Goal: Task Accomplishment & Management: Complete application form

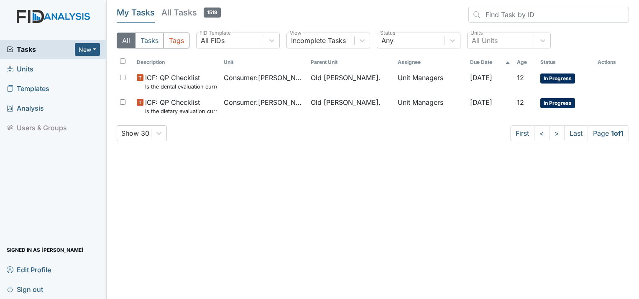
click at [31, 72] on span "Units" at bounding box center [20, 69] width 27 height 13
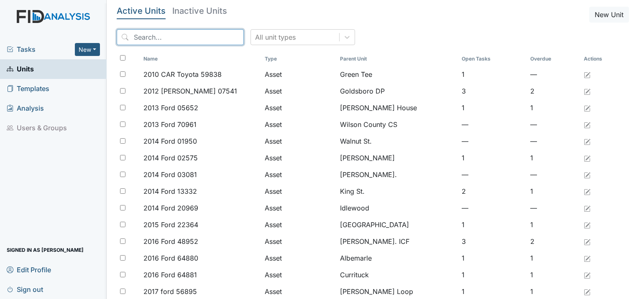
click at [165, 42] on input "search" at bounding box center [180, 37] width 127 height 16
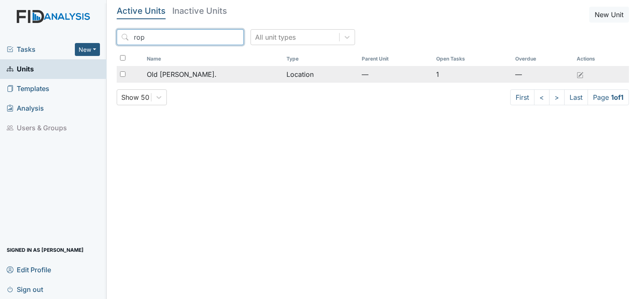
type input "rop"
click at [182, 69] on span "Old [PERSON_NAME]." at bounding box center [182, 74] width 70 height 10
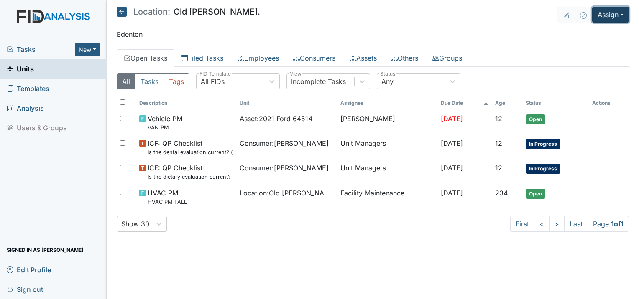
click at [610, 10] on button "Assign" at bounding box center [610, 15] width 37 height 16
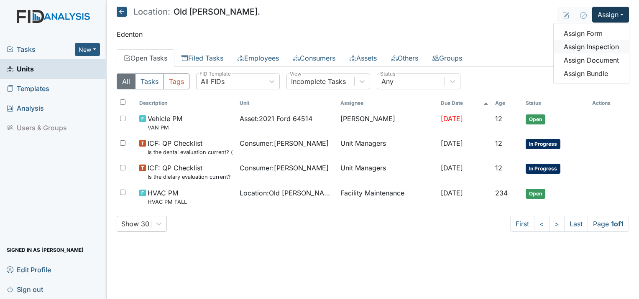
click at [606, 50] on link "Assign Inspection" at bounding box center [591, 46] width 75 height 13
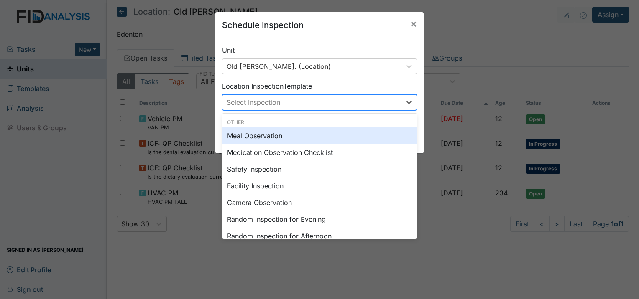
click at [298, 106] on div "Select Inspection" at bounding box center [311, 102] width 179 height 15
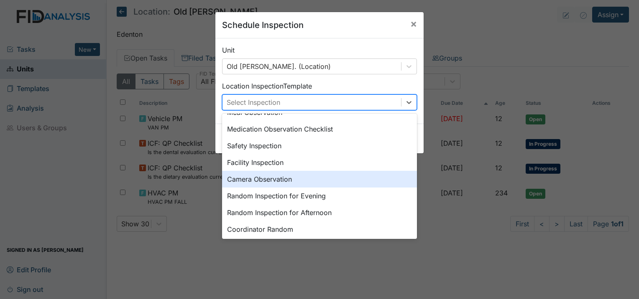
scroll to position [42, 0]
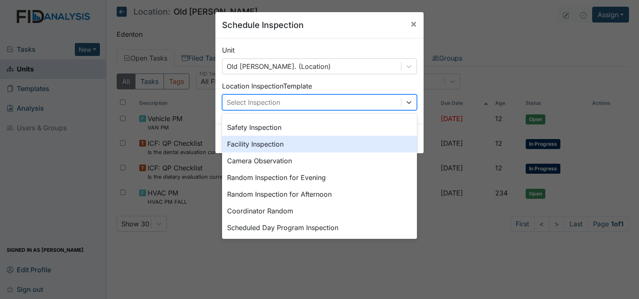
click at [277, 149] on div "Facility Inspection" at bounding box center [319, 144] width 195 height 17
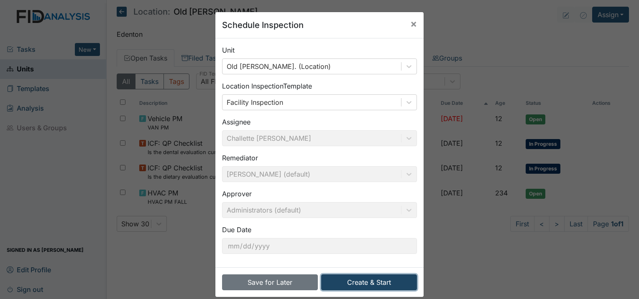
click at [376, 285] on button "Create & Start" at bounding box center [369, 283] width 96 height 16
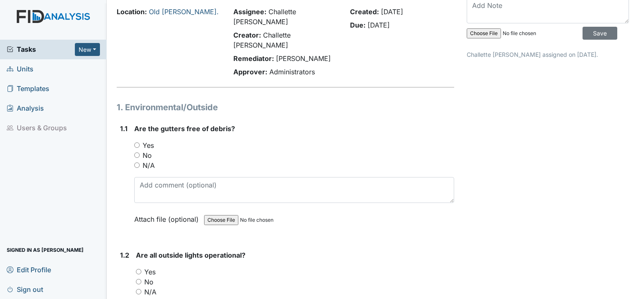
scroll to position [84, 0]
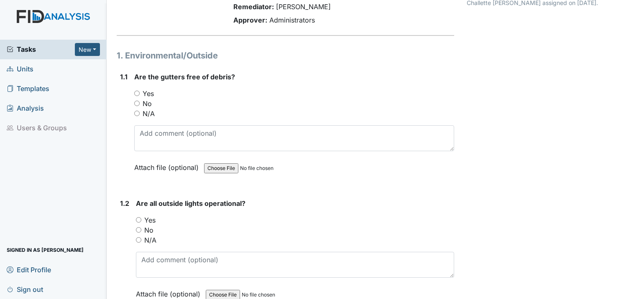
click at [135, 91] on input "Yes" at bounding box center [136, 93] width 5 height 5
radio input "true"
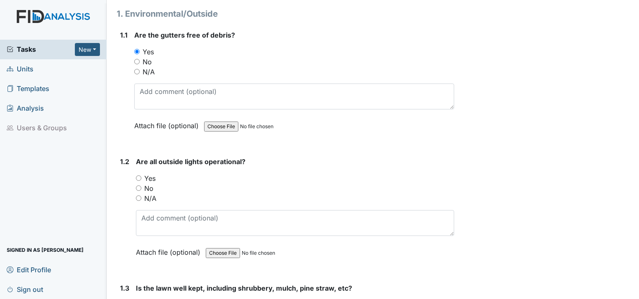
scroll to position [209, 0]
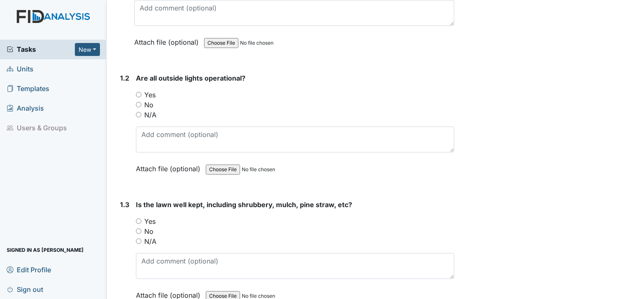
click at [130, 73] on div "1.2 Are all outside lights operational? You must select one of the below option…" at bounding box center [285, 129] width 337 height 113
click at [137, 92] on input "Yes" at bounding box center [138, 94] width 5 height 5
radio input "true"
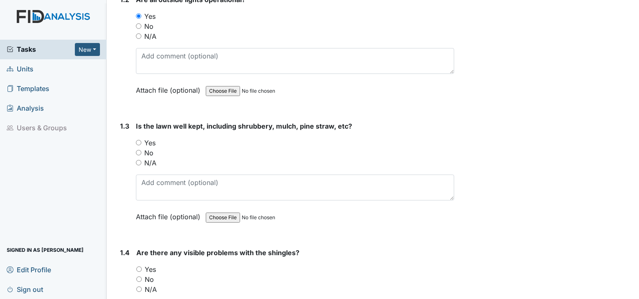
scroll to position [293, 0]
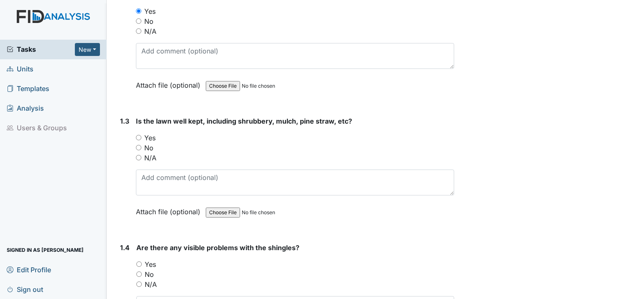
click at [139, 135] on input "Yes" at bounding box center [138, 137] width 5 height 5
radio input "true"
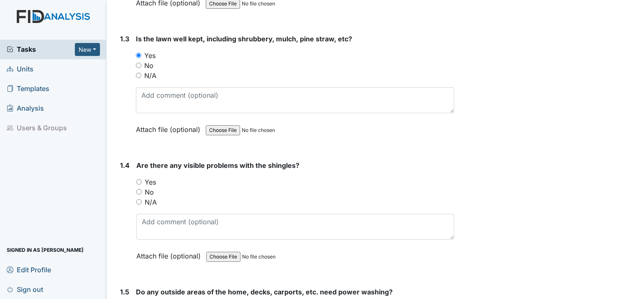
scroll to position [376, 0]
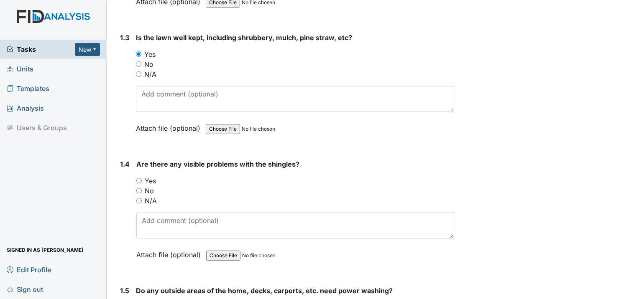
click at [138, 188] on input "No" at bounding box center [138, 190] width 5 height 5
radio input "true"
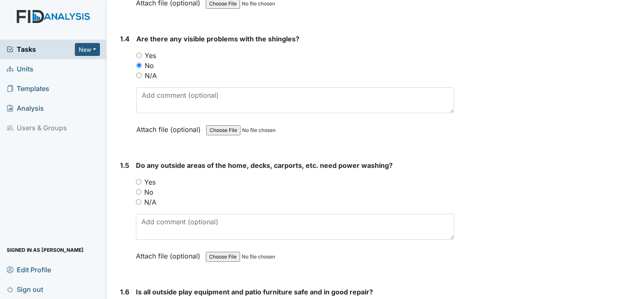
scroll to position [585, 0]
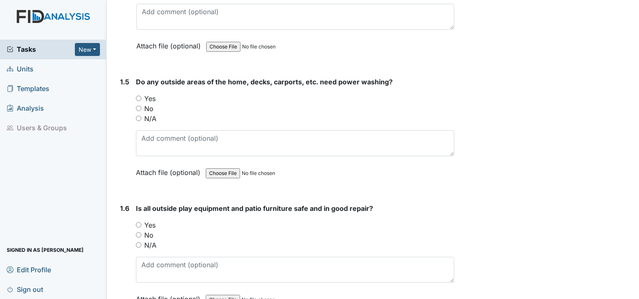
click at [137, 106] on input "No" at bounding box center [138, 108] width 5 height 5
radio input "true"
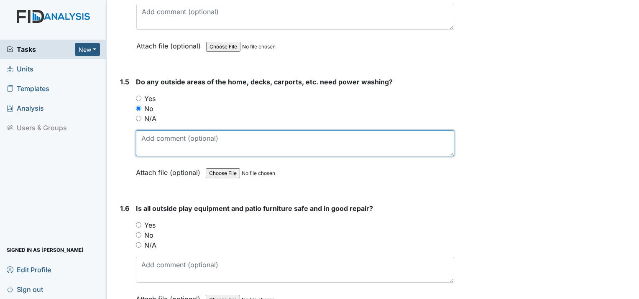
click at [150, 130] on textarea at bounding box center [295, 143] width 318 height 26
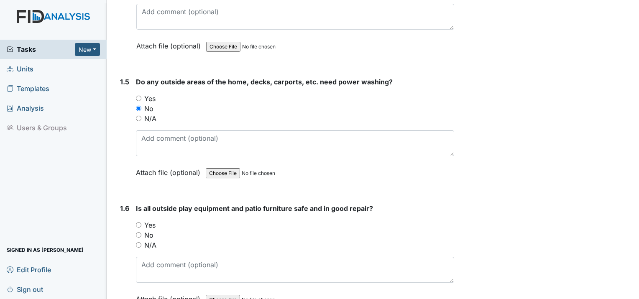
click at [139, 222] on input "Yes" at bounding box center [138, 224] width 5 height 5
radio input "true"
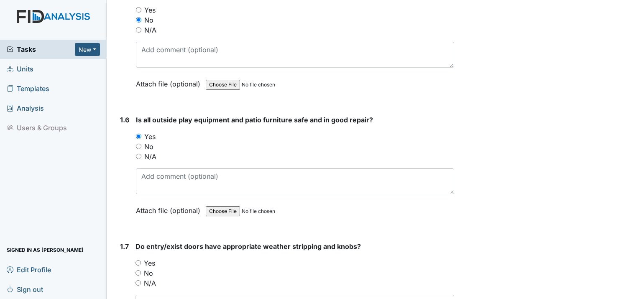
scroll to position [627, 0]
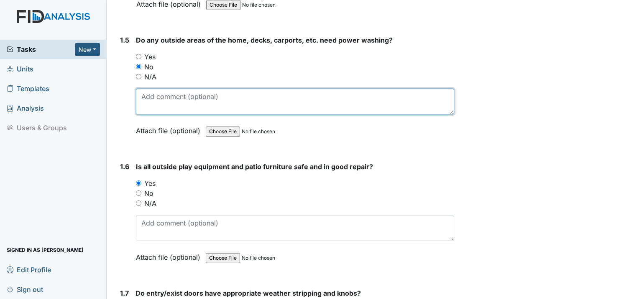
click at [157, 89] on textarea at bounding box center [295, 102] width 318 height 26
type textarea "h"
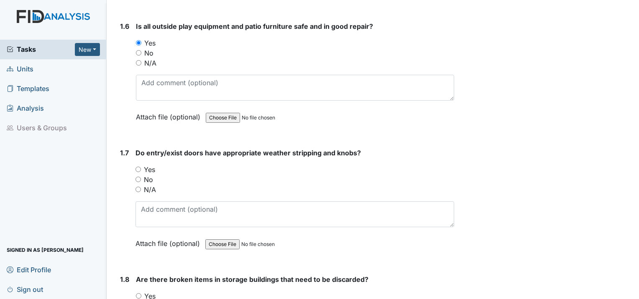
scroll to position [794, 0]
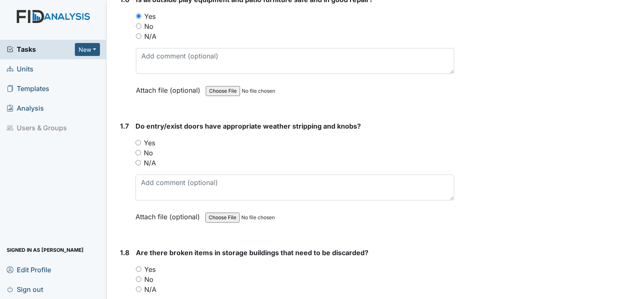
type textarea "House was power wash about 2 months ago."
click at [139, 140] on input "Yes" at bounding box center [137, 142] width 5 height 5
radio input "true"
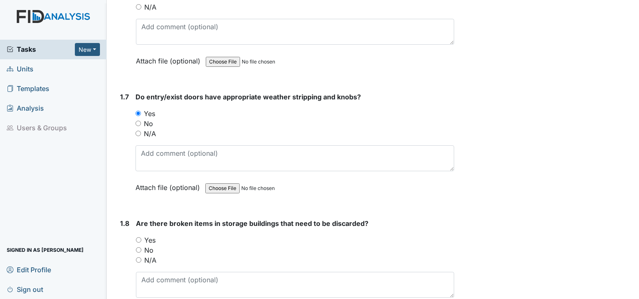
scroll to position [878, 0]
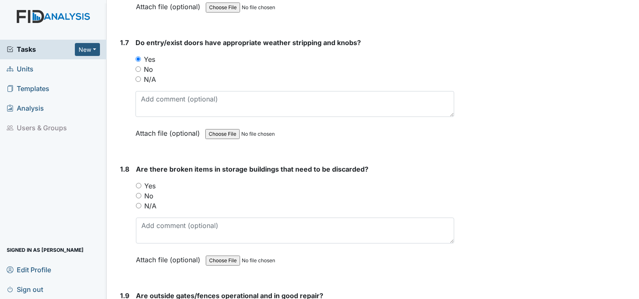
click at [138, 193] on input "No" at bounding box center [138, 195] width 5 height 5
radio input "true"
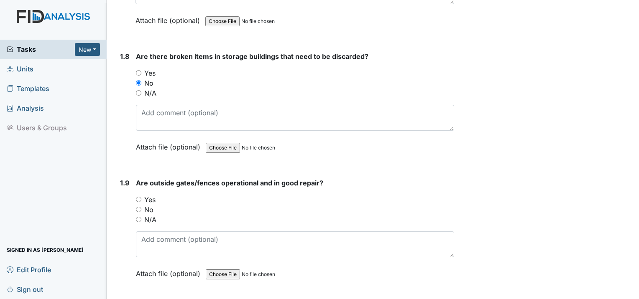
scroll to position [1004, 0]
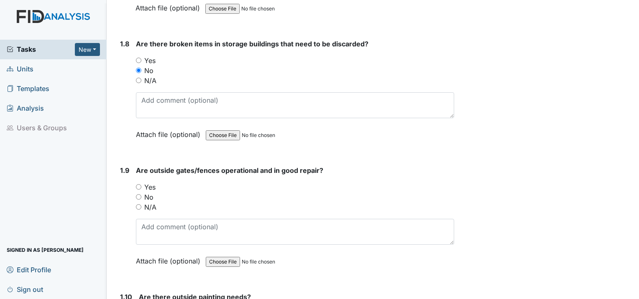
click at [139, 184] on input "Yes" at bounding box center [138, 186] width 5 height 5
radio input "true"
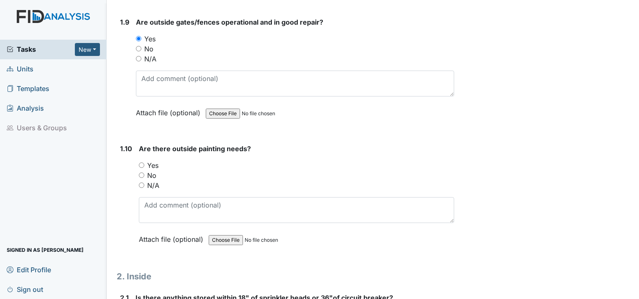
scroll to position [1171, 0]
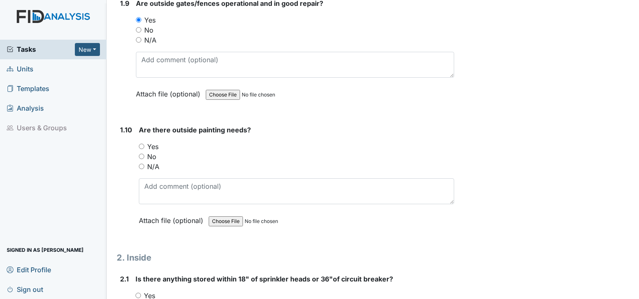
click at [140, 154] on input "No" at bounding box center [141, 156] width 5 height 5
radio input "true"
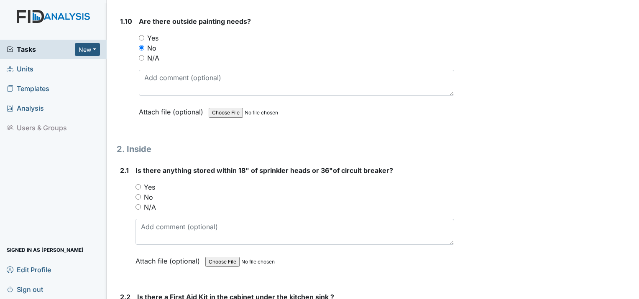
scroll to position [1296, 0]
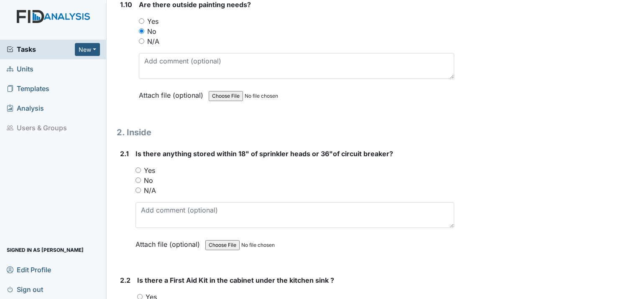
click at [138, 178] on input "No" at bounding box center [137, 180] width 5 height 5
radio input "true"
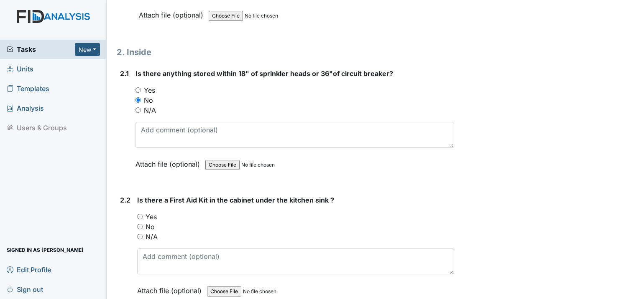
scroll to position [1463, 0]
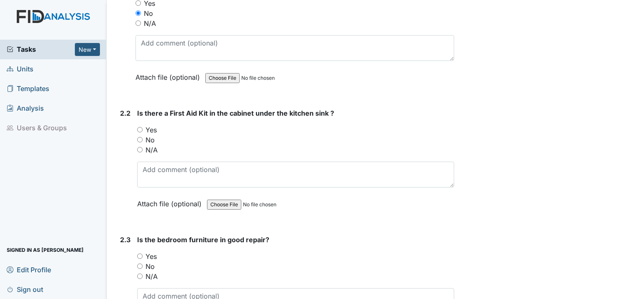
click at [136, 108] on div "2.2 Is there a First Aid Kit in the cabinet under the kitchen sink ? You must s…" at bounding box center [285, 164] width 337 height 113
click at [138, 127] on input "Yes" at bounding box center [139, 129] width 5 height 5
radio input "true"
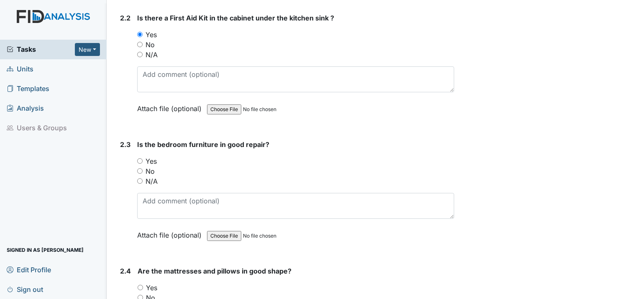
scroll to position [1589, 0]
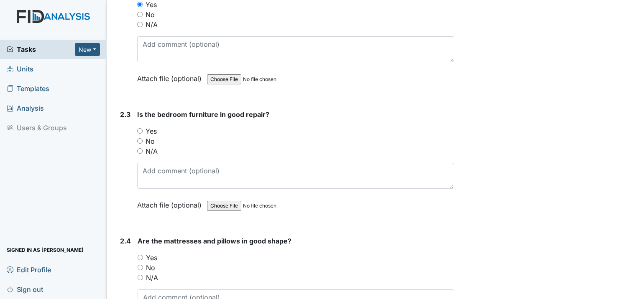
click at [138, 128] on input "Yes" at bounding box center [139, 130] width 5 height 5
radio input "true"
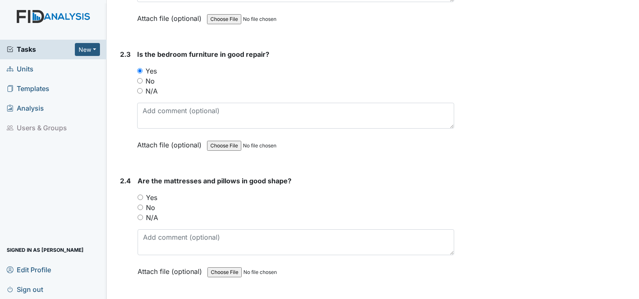
scroll to position [1673, 0]
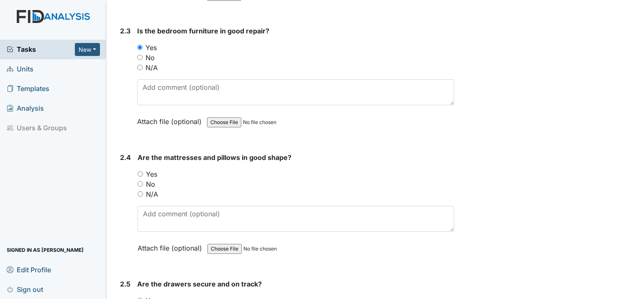
click at [143, 169] on div "Yes" at bounding box center [296, 174] width 317 height 10
click at [139, 171] on input "Yes" at bounding box center [140, 173] width 5 height 5
radio input "true"
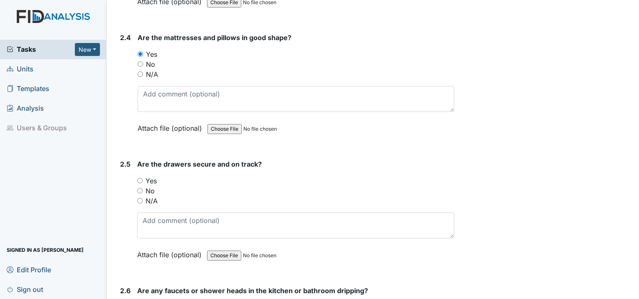
scroll to position [1798, 0]
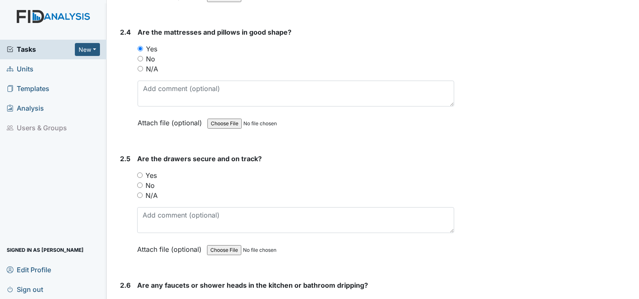
click at [143, 171] on div "Yes" at bounding box center [295, 176] width 317 height 10
click at [142, 173] on input "Yes" at bounding box center [139, 175] width 5 height 5
radio input "true"
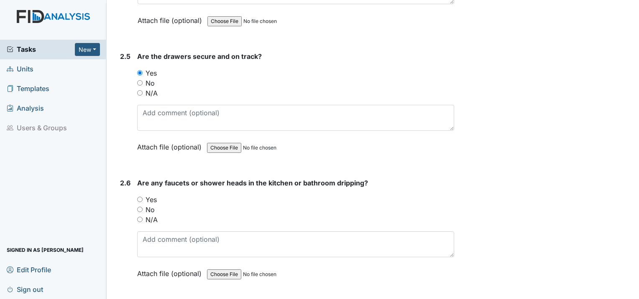
scroll to position [1923, 0]
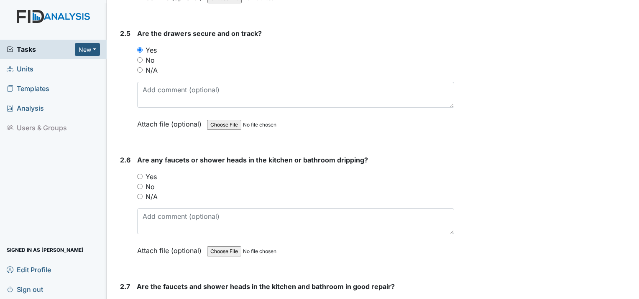
drag, startPoint x: 138, startPoint y: 158, endPoint x: 153, endPoint y: 167, distance: 17.4
click at [140, 184] on input "No" at bounding box center [139, 186] width 5 height 5
radio input "true"
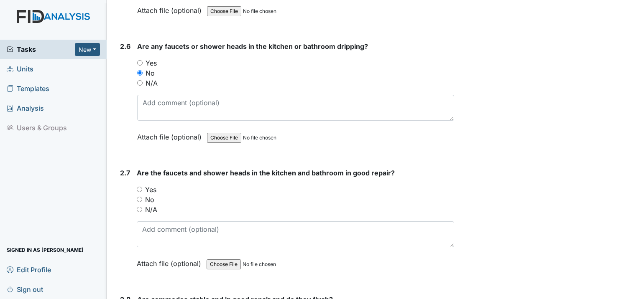
scroll to position [2049, 0]
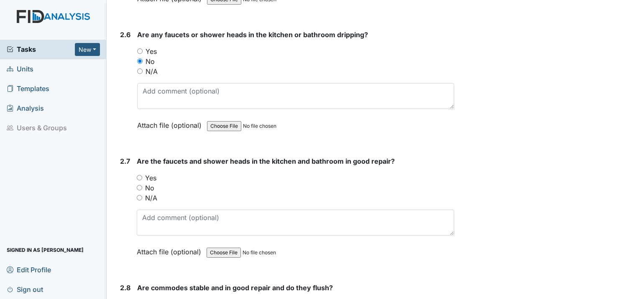
drag, startPoint x: 135, startPoint y: 148, endPoint x: 145, endPoint y: 149, distance: 9.2
click at [143, 156] on div "2.7 Are the faucets and shower heads in the kitchen and bathroom in good repair…" at bounding box center [285, 212] width 337 height 113
click at [140, 175] on input "Yes" at bounding box center [139, 177] width 5 height 5
radio input "true"
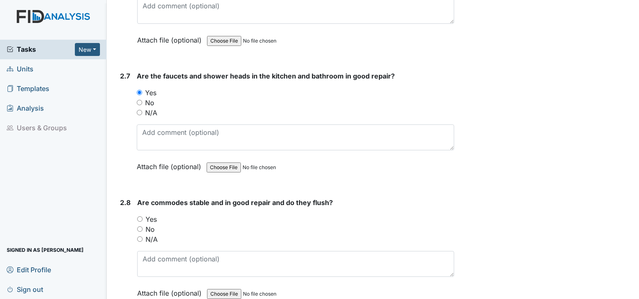
scroll to position [2174, 0]
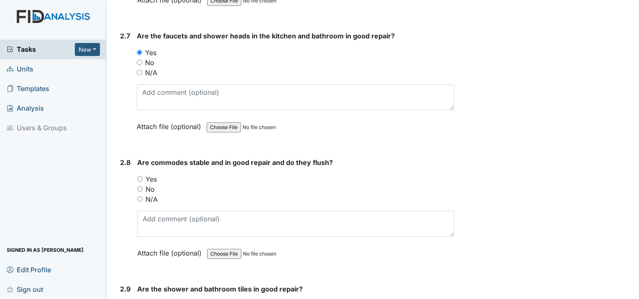
click at [138, 176] on input "Yes" at bounding box center [139, 178] width 5 height 5
radio input "true"
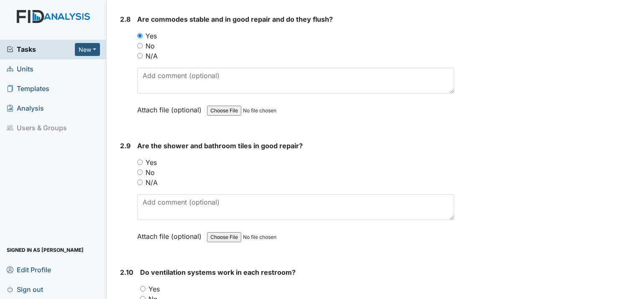
scroll to position [2342, 0]
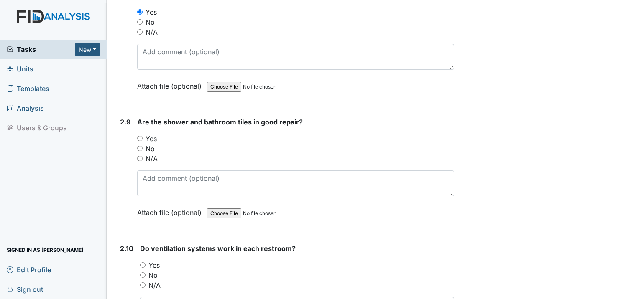
click at [140, 136] on input "Yes" at bounding box center [139, 138] width 5 height 5
radio input "true"
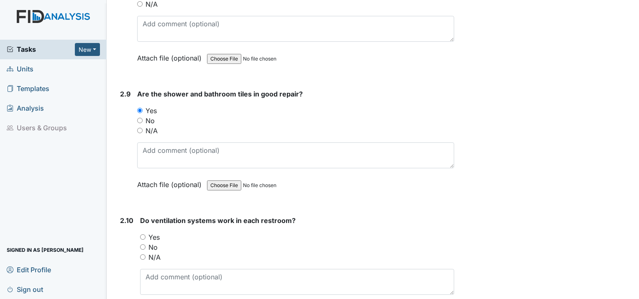
scroll to position [2425, 0]
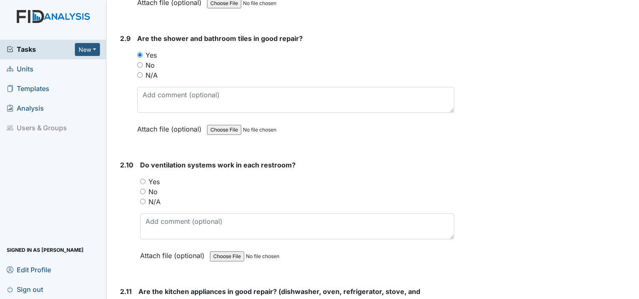
click at [143, 179] on input "Yes" at bounding box center [142, 181] width 5 height 5
radio input "true"
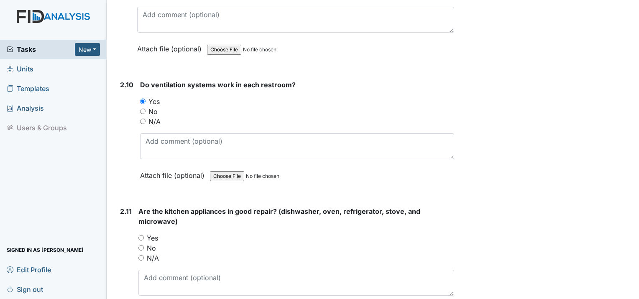
scroll to position [2509, 0]
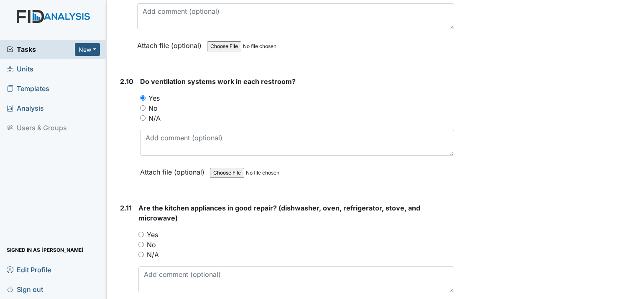
click at [143, 232] on input "Yes" at bounding box center [140, 234] width 5 height 5
radio input "true"
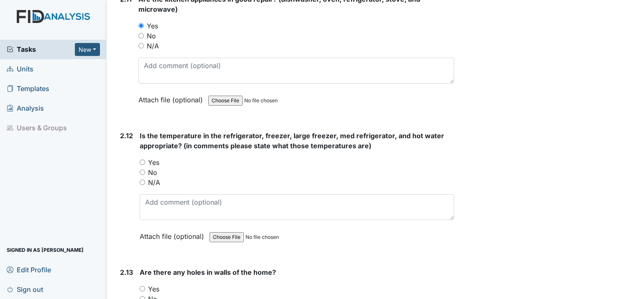
scroll to position [2760, 0]
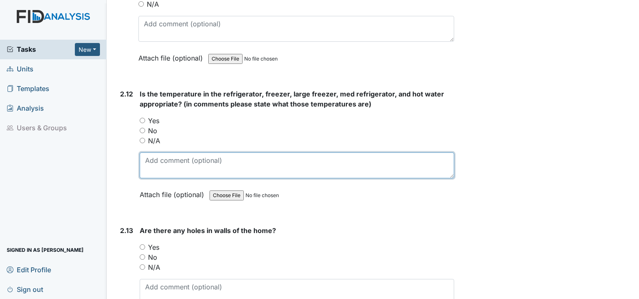
click at [143, 153] on textarea at bounding box center [297, 166] width 314 height 26
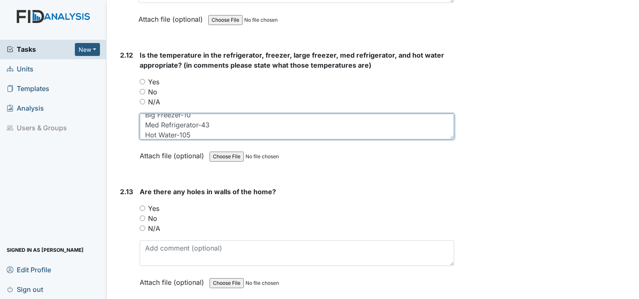
scroll to position [2843, 0]
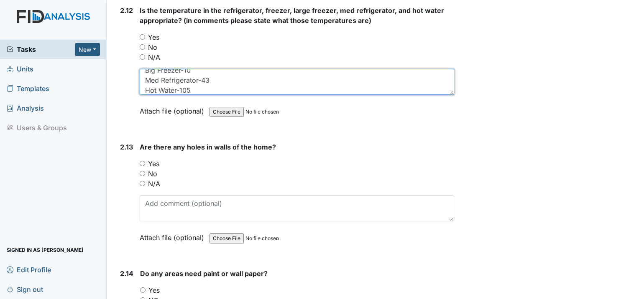
type textarea "Refrigerator-43 Upper Freezer-10 Big Freezer-10 Med Refrigerator-43 Hot Water-1…"
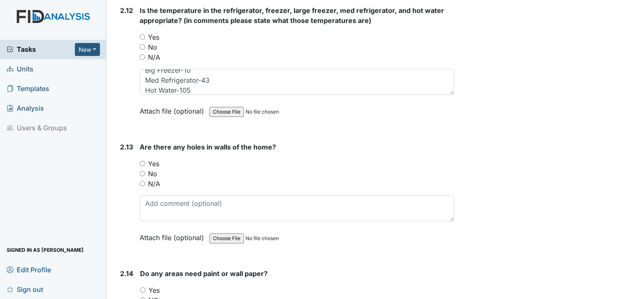
click at [140, 171] on input "No" at bounding box center [142, 173] width 5 height 5
radio input "true"
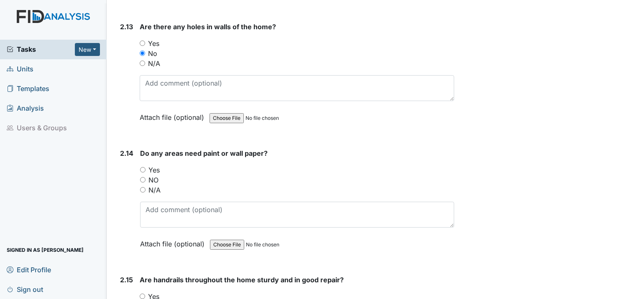
scroll to position [2969, 0]
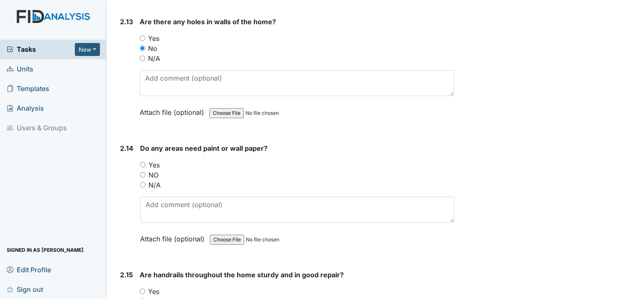
click at [142, 172] on input "NO" at bounding box center [142, 174] width 5 height 5
radio input "true"
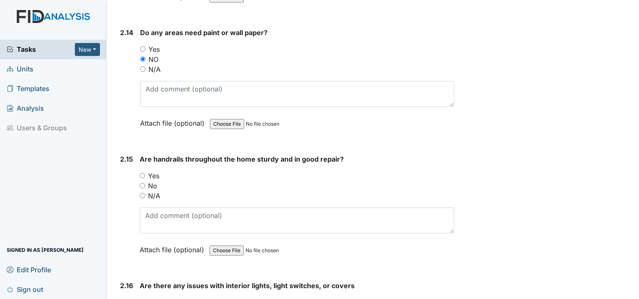
scroll to position [3094, 0]
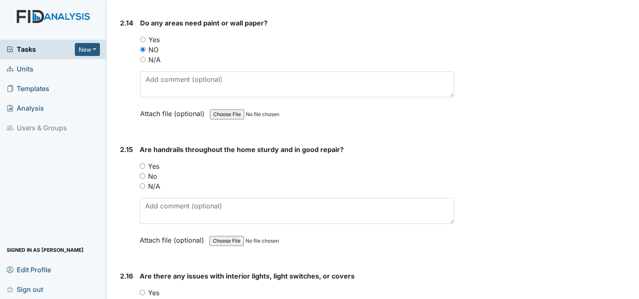
click at [142, 184] on input "N/A" at bounding box center [142, 186] width 5 height 5
radio input "true"
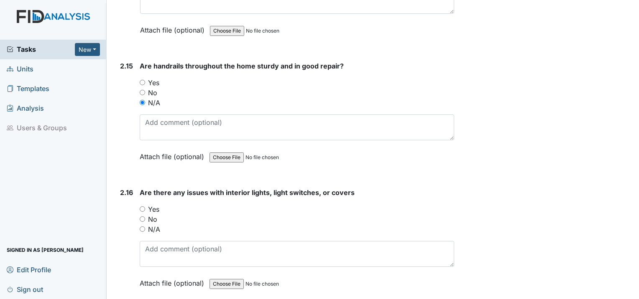
scroll to position [3220, 0]
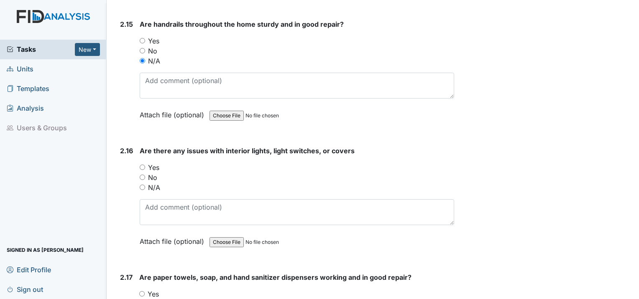
click at [140, 175] on input "No" at bounding box center [142, 177] width 5 height 5
radio input "true"
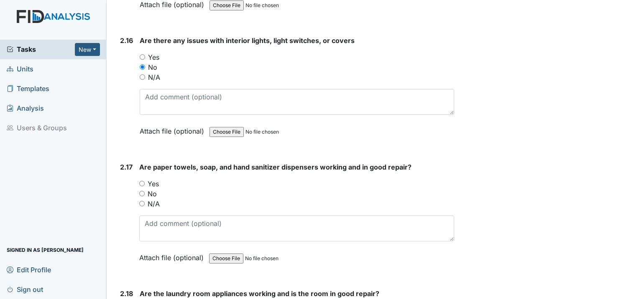
scroll to position [3345, 0]
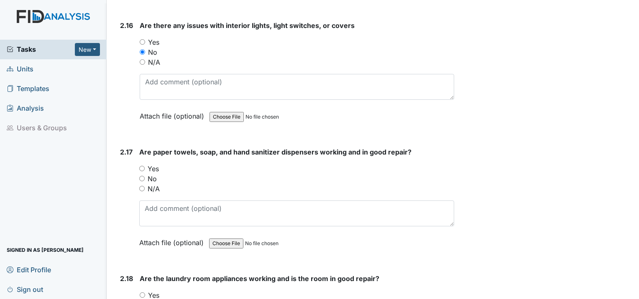
click at [143, 166] on input "Yes" at bounding box center [141, 168] width 5 height 5
radio input "true"
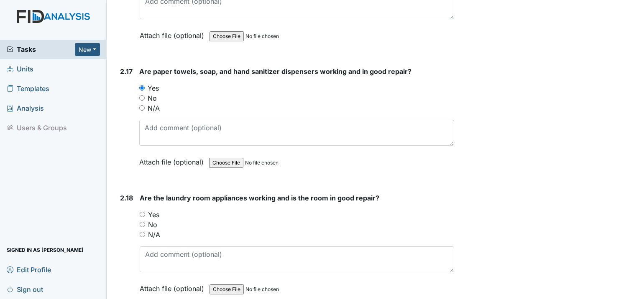
scroll to position [3429, 0]
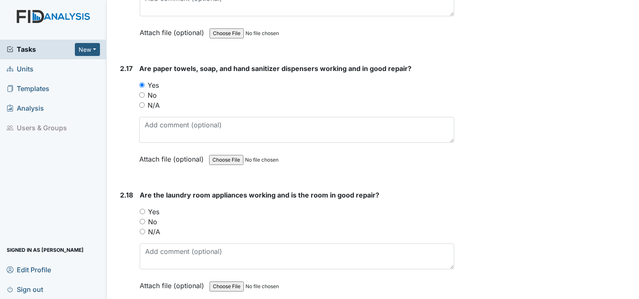
click at [140, 209] on input "Yes" at bounding box center [142, 211] width 5 height 5
radio input "true"
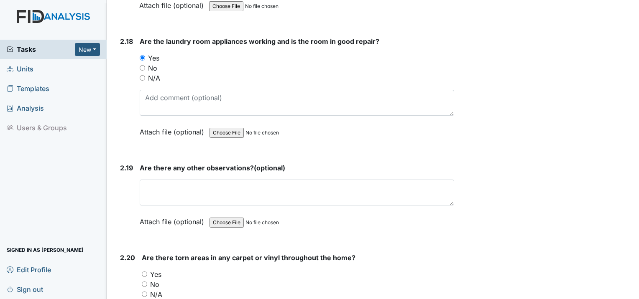
scroll to position [3596, 0]
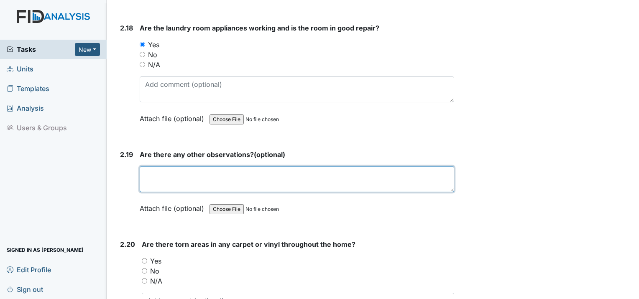
click at [167, 166] on textarea at bounding box center [297, 179] width 314 height 26
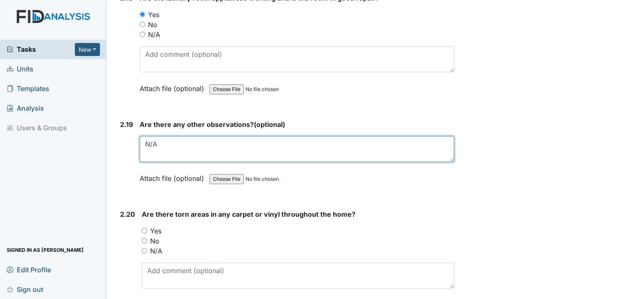
scroll to position [3638, 0]
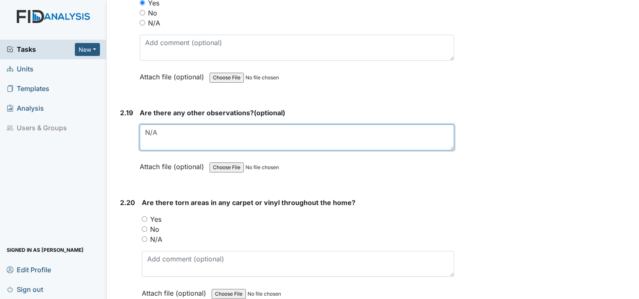
type textarea "N/A"
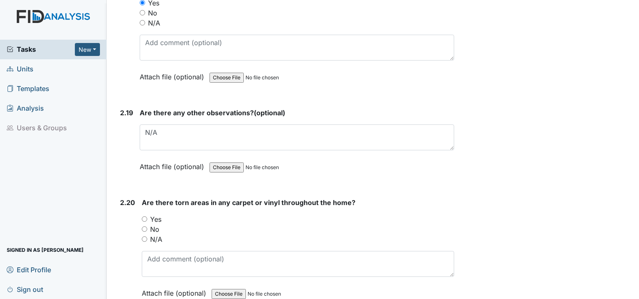
click at [143, 227] on input "No" at bounding box center [144, 229] width 5 height 5
radio input "true"
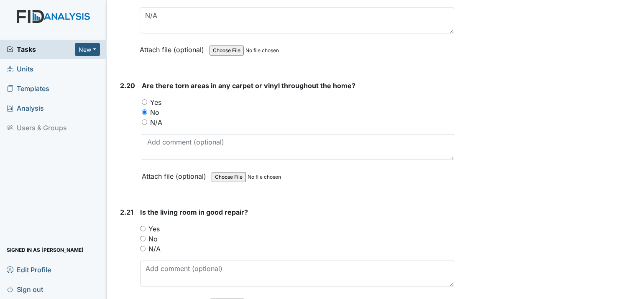
scroll to position [3763, 0]
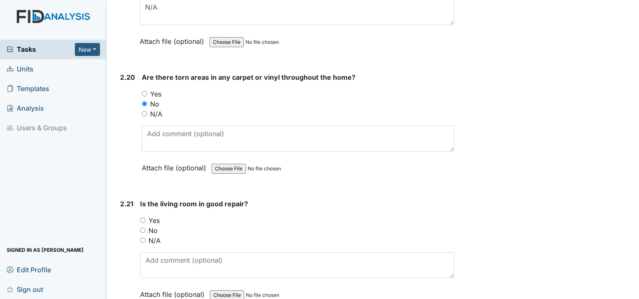
click at [143, 218] on input "Yes" at bounding box center [142, 220] width 5 height 5
radio input "true"
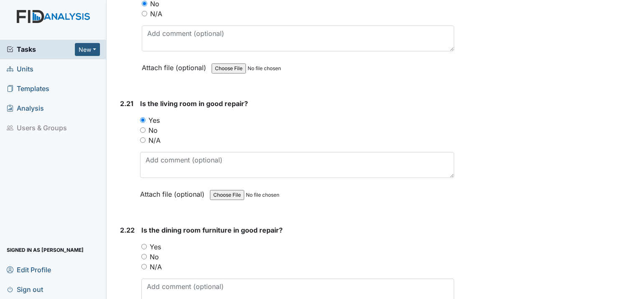
scroll to position [3889, 0]
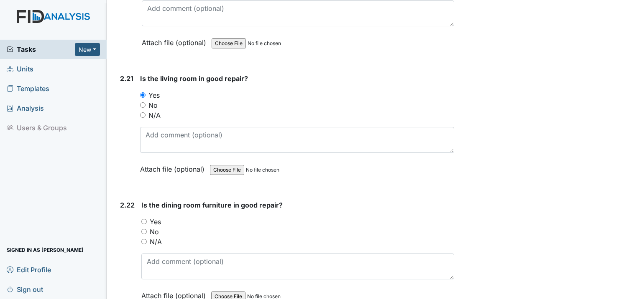
click at [142, 217] on div "Yes" at bounding box center [297, 222] width 313 height 10
click at [143, 219] on input "Yes" at bounding box center [143, 221] width 5 height 5
radio input "true"
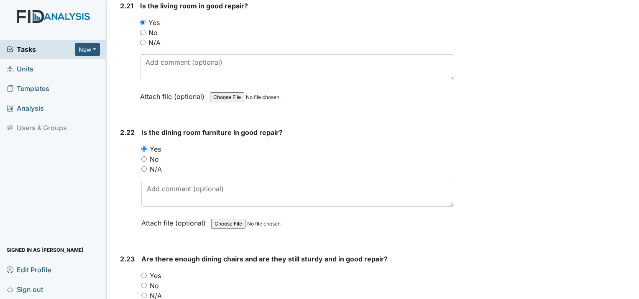
scroll to position [3972, 0]
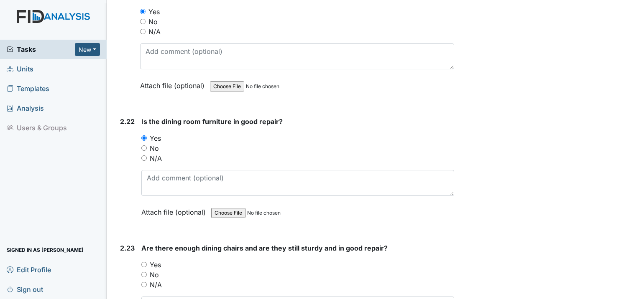
drag, startPoint x: 141, startPoint y: 231, endPoint x: 146, endPoint y: 229, distance: 4.9
click at [144, 262] on input "Yes" at bounding box center [143, 264] width 5 height 5
radio input "true"
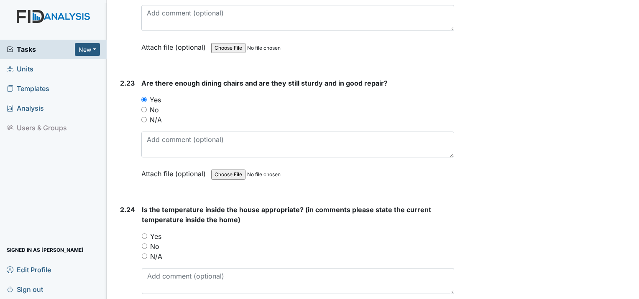
scroll to position [4140, 0]
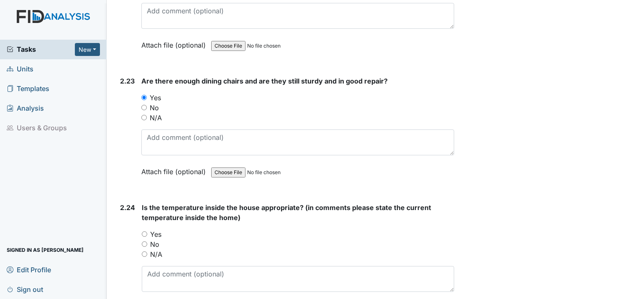
click at [146, 232] on input "Yes" at bounding box center [144, 234] width 5 height 5
radio input "true"
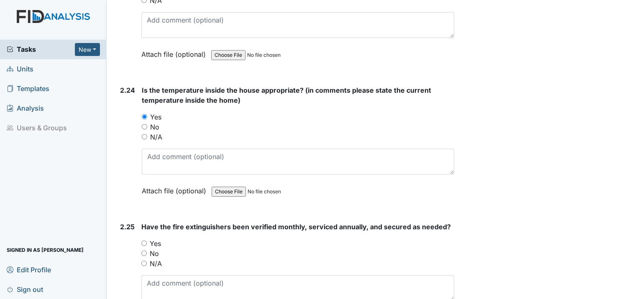
scroll to position [4265, 0]
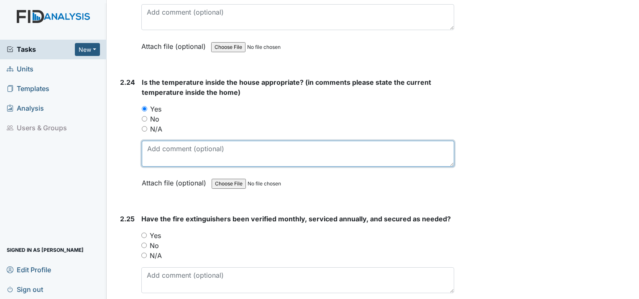
click at [161, 141] on textarea at bounding box center [298, 154] width 312 height 26
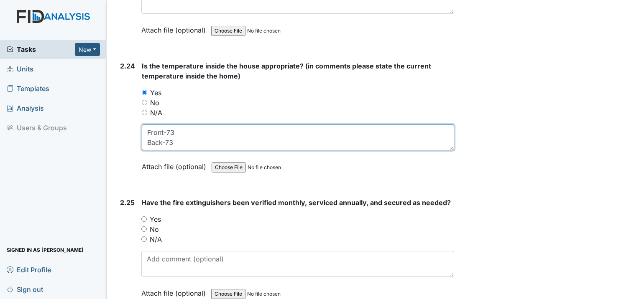
scroll to position [4294, 0]
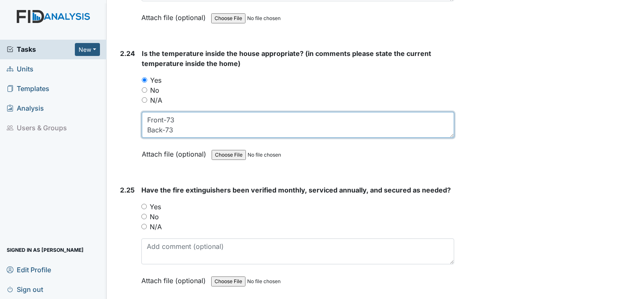
type textarea "Front-73 Back-73"
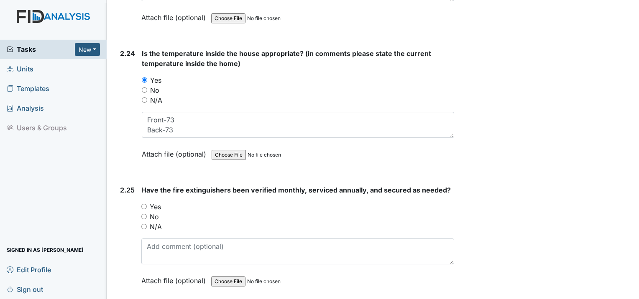
click at [144, 204] on input "Yes" at bounding box center [143, 206] width 5 height 5
radio input "true"
